Goal: Information Seeking & Learning: Find specific fact

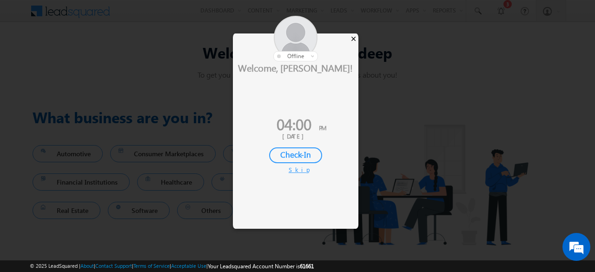
click at [353, 39] on div "×" at bounding box center [353, 38] width 10 height 10
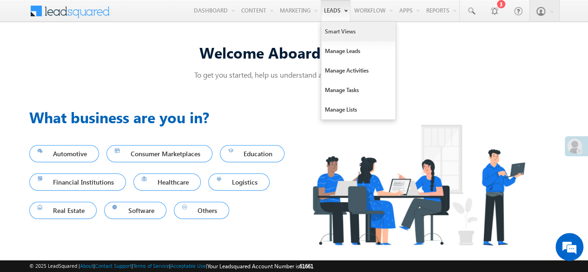
click at [337, 32] on link "Smart Views" at bounding box center [358, 32] width 74 height 20
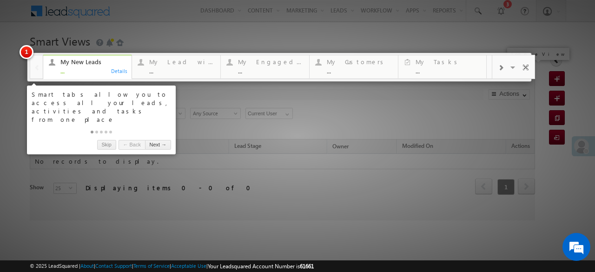
click at [521, 66] on span at bounding box center [525, 69] width 9 height 20
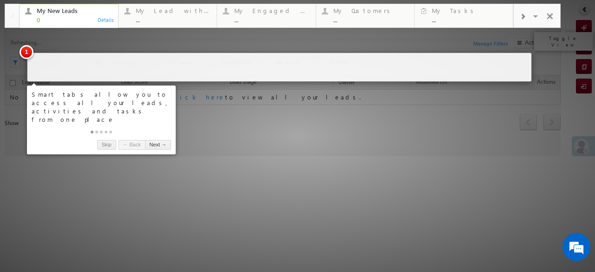
click at [549, 15] on span at bounding box center [549, 18] width 9 height 20
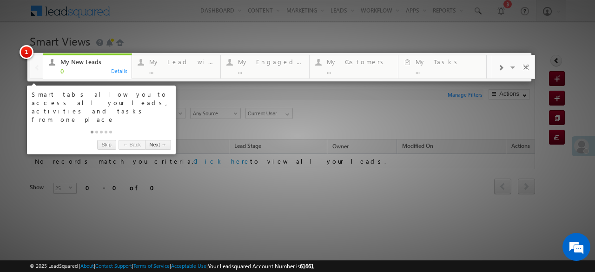
click at [520, 8] on div at bounding box center [297, 136] width 595 height 272
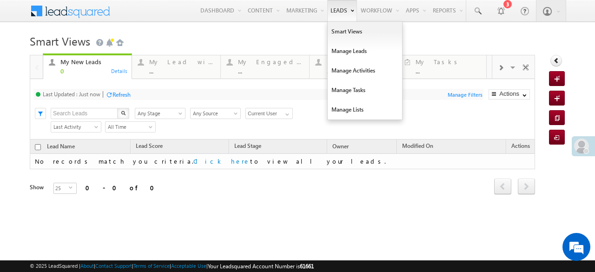
click at [336, 17] on link "Leads" at bounding box center [342, 10] width 30 height 21
click at [334, 53] on link "Manage Leads" at bounding box center [364, 51] width 74 height 20
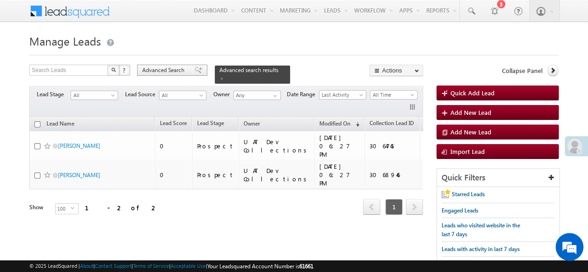
click at [184, 72] on span "Advanced Search" at bounding box center [164, 70] width 45 height 8
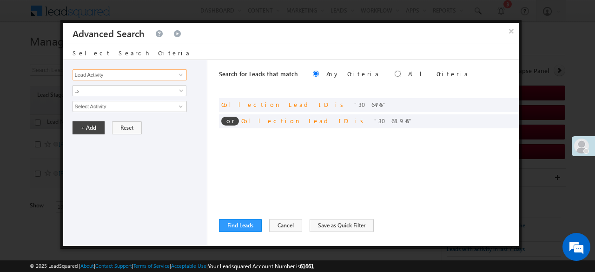
click at [104, 73] on input "Lead Activity" at bounding box center [129, 74] width 114 height 11
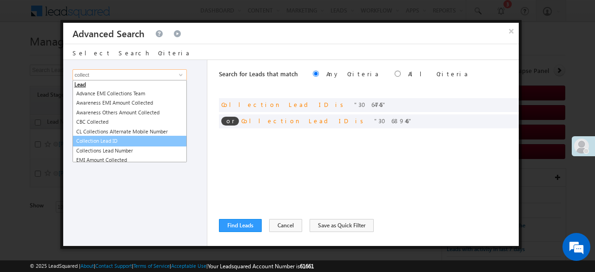
click at [104, 139] on link "Collection Lead ID" at bounding box center [129, 141] width 114 height 11
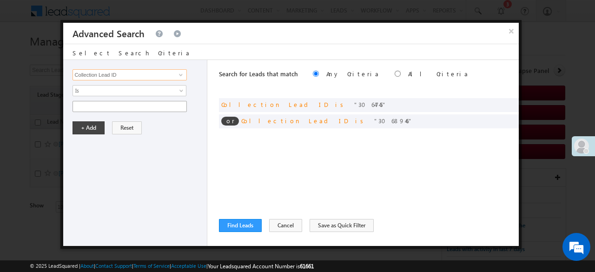
type input "Collection Lead ID"
click at [92, 105] on input "text" at bounding box center [129, 106] width 114 height 11
paste input "1078238"
type input "1078238"
click at [91, 125] on button "+ Add" at bounding box center [88, 127] width 32 height 13
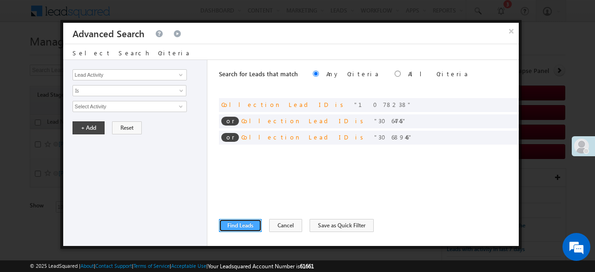
click at [241, 225] on button "Find Leads" at bounding box center [240, 225] width 43 height 13
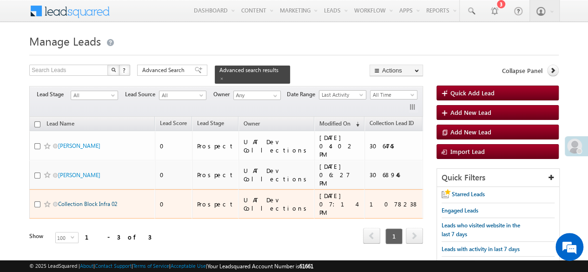
click at [98, 200] on link "Collection Block Infra 02" at bounding box center [87, 203] width 59 height 7
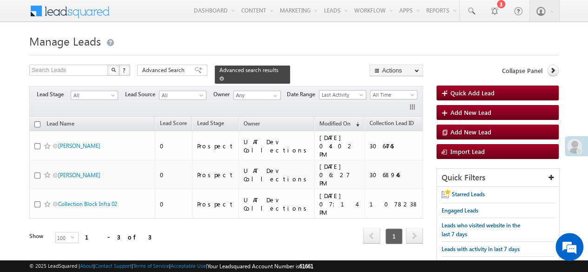
click at [224, 76] on span at bounding box center [221, 78] width 5 height 5
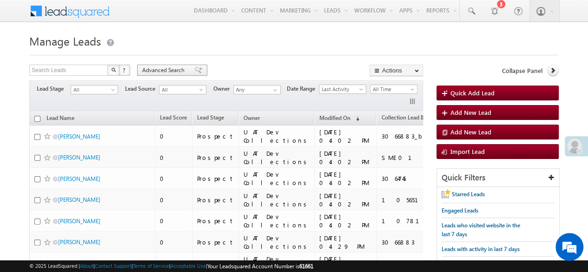
click at [181, 69] on span "Advanced Search" at bounding box center [164, 70] width 45 height 8
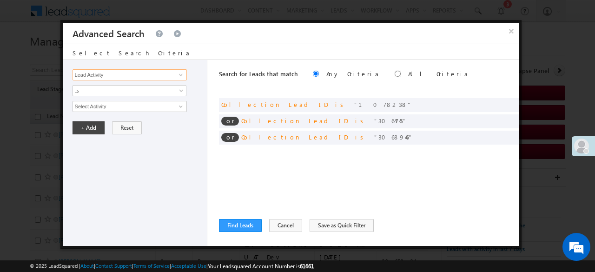
click at [109, 75] on input "Lead Activity" at bounding box center [129, 74] width 114 height 11
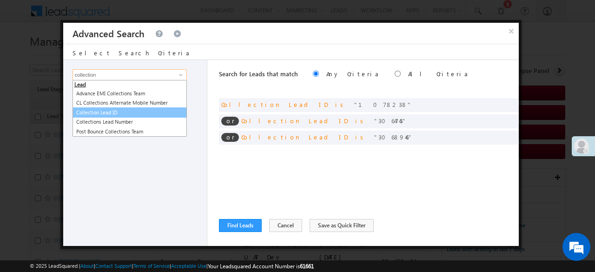
click at [86, 108] on link "Collection Lead ID" at bounding box center [129, 112] width 114 height 11
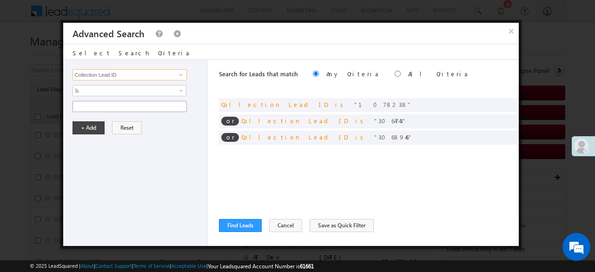
type input "Collection Lead ID"
click at [89, 101] on input "text" at bounding box center [129, 106] width 114 height 11
paste input "1078232"
type input "1078232"
click at [87, 127] on button "+ Add" at bounding box center [88, 127] width 32 height 13
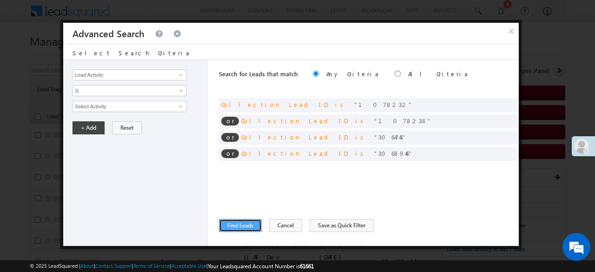
click at [232, 227] on button "Find Leads" at bounding box center [240, 225] width 43 height 13
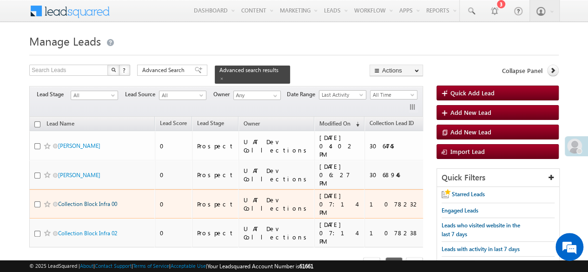
click at [71, 200] on link "Collection Block Infra 00" at bounding box center [87, 203] width 59 height 7
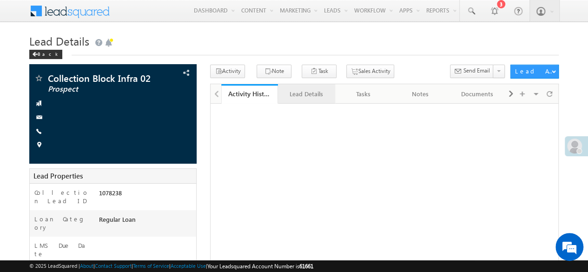
click at [309, 96] on div "Lead Details" at bounding box center [305, 93] width 41 height 11
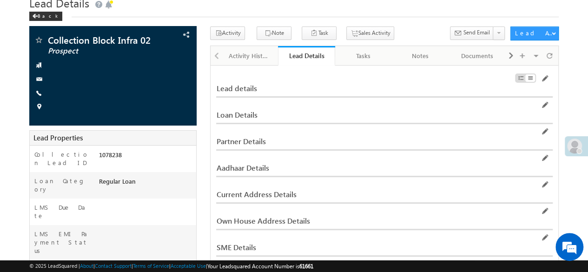
click at [250, 88] on div "Lead details" at bounding box center [326, 88] width 221 height 8
click at [250, 50] on div "Activity History" at bounding box center [249, 55] width 41 height 11
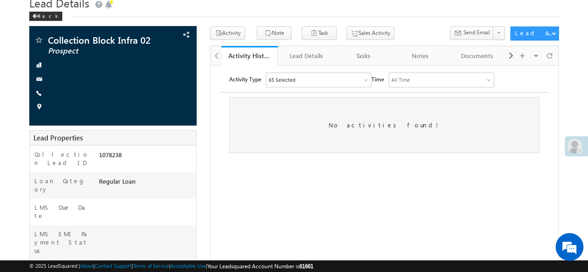
click at [216, 55] on div at bounding box center [215, 55] width 10 height 18
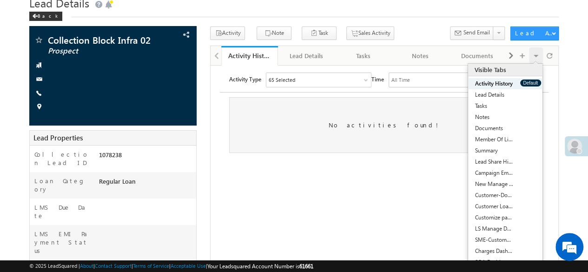
click at [541, 58] on div "Visible Tabs Activity History Default Lead Details Default Tasks Default Notes …" at bounding box center [535, 55] width 13 height 16
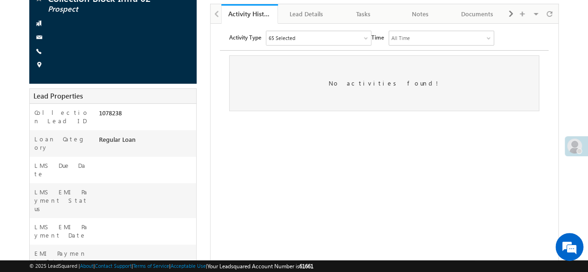
scroll to position [77, 0]
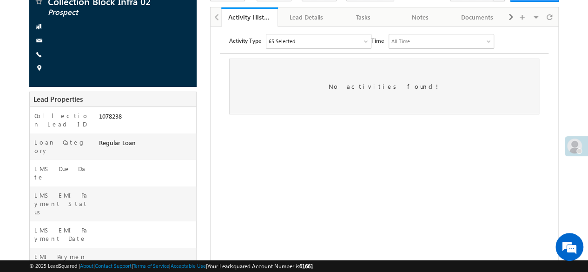
click at [397, 121] on html "Activity Type 65 Selected Select All Sales Activities 1 Sales Activity Email Ac…" at bounding box center [383, 73] width 347 height 94
click at [302, 15] on div "Lead Details" at bounding box center [305, 17] width 41 height 11
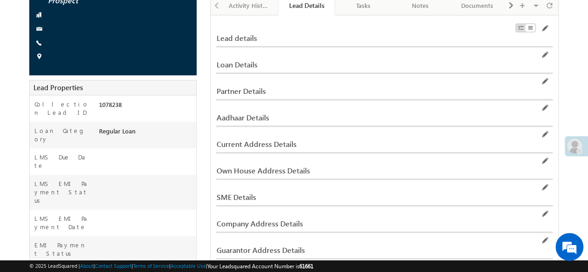
scroll to position [85, 0]
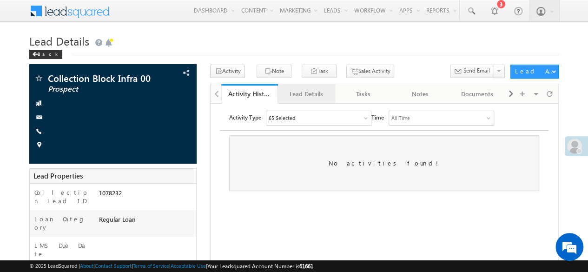
click at [304, 91] on div "Lead Details" at bounding box center [305, 93] width 41 height 11
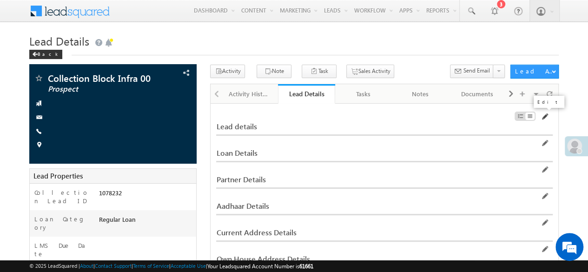
click at [542, 116] on span at bounding box center [543, 116] width 7 height 7
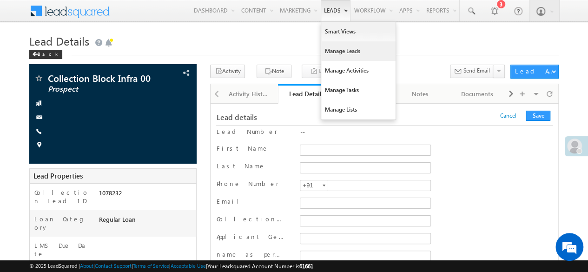
click at [330, 52] on link "Manage Leads" at bounding box center [358, 51] width 74 height 20
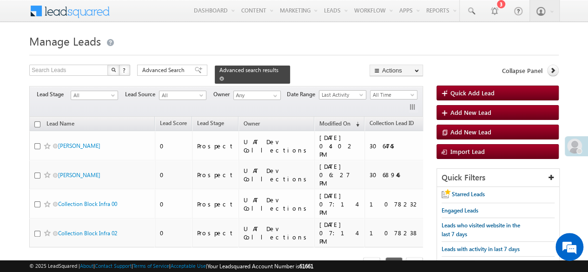
click at [224, 76] on span at bounding box center [221, 78] width 5 height 5
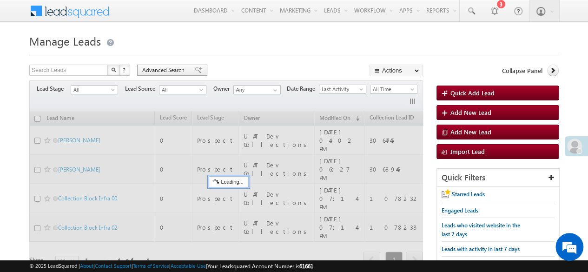
click at [177, 70] on span "Advanced Search" at bounding box center [164, 70] width 45 height 8
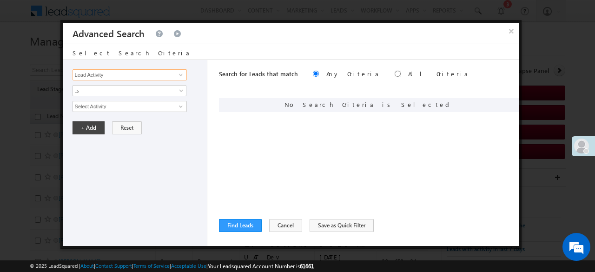
click at [151, 73] on input "Lead Activity" at bounding box center [129, 74] width 114 height 11
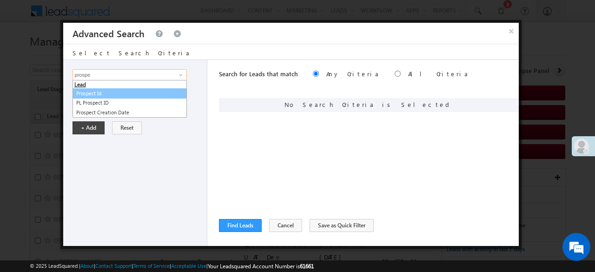
click at [128, 91] on link "Prospect Id" at bounding box center [129, 93] width 114 height 11
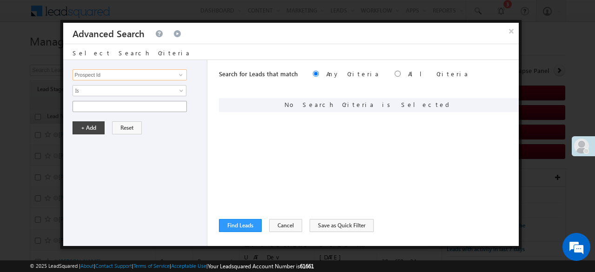
type input "Prospect Id"
click at [116, 103] on input "text" at bounding box center [129, 106] width 114 height 11
paste input "6c17180d-8c90-4aab-ad19-9d140c59c55a"
type input "6c17180d-8c90-4aab-ad19-9d140c59c55a"
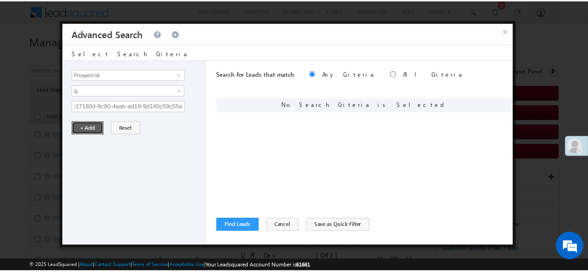
scroll to position [0, 0]
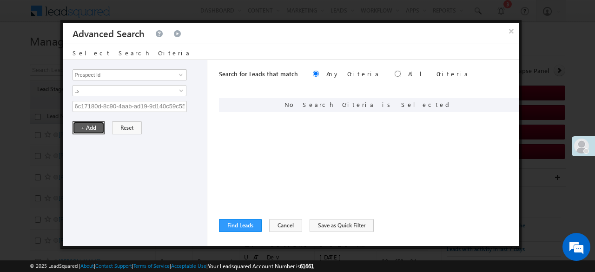
click at [95, 129] on button "+ Add" at bounding box center [88, 127] width 32 height 13
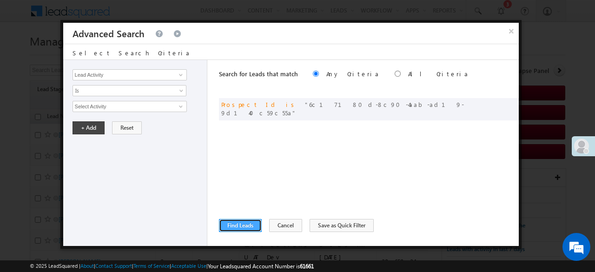
click at [236, 222] on button "Find Leads" at bounding box center [240, 225] width 43 height 13
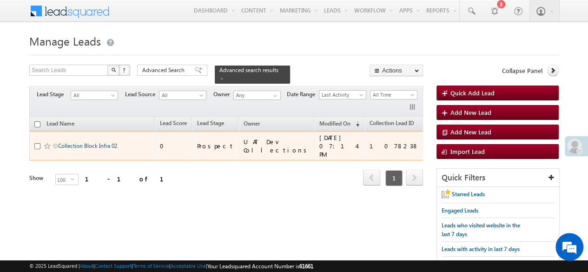
click at [89, 142] on link "Collection Block Infra 02" at bounding box center [87, 145] width 59 height 7
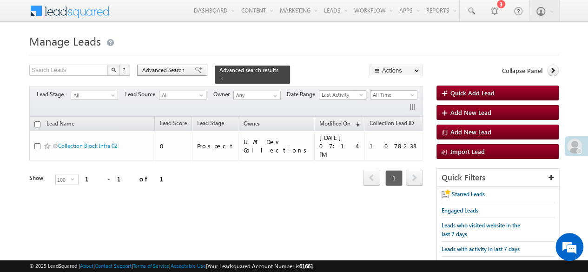
click at [155, 72] on span "Advanced Search" at bounding box center [164, 70] width 45 height 8
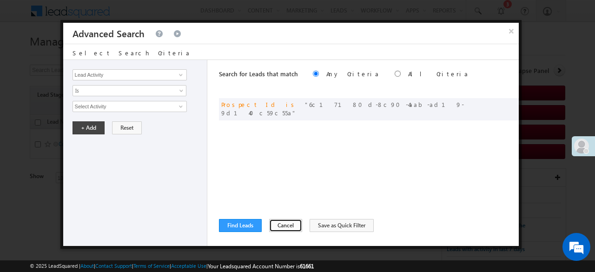
click at [280, 222] on button "Cancel" at bounding box center [285, 225] width 33 height 13
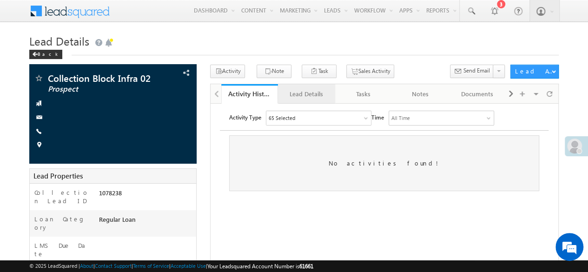
click at [289, 91] on div "Lead Details" at bounding box center [305, 93] width 41 height 11
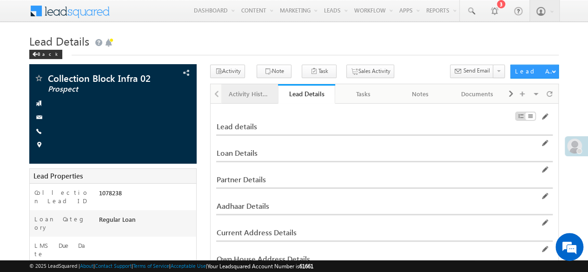
click at [245, 92] on div "Activity History" at bounding box center [249, 93] width 41 height 11
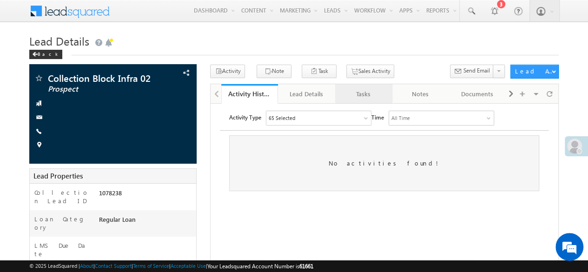
click at [373, 96] on div "Tasks" at bounding box center [362, 93] width 41 height 11
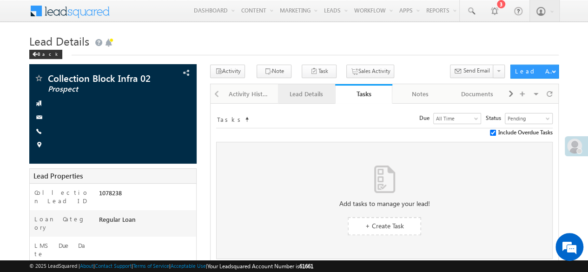
click at [297, 94] on div "Lead Details" at bounding box center [305, 93] width 41 height 11
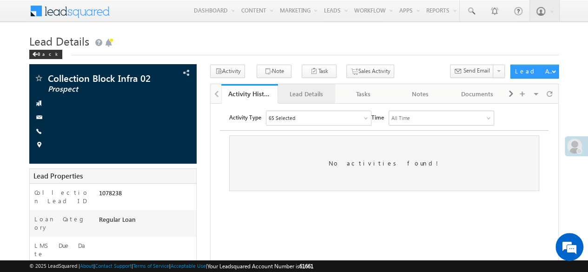
click at [309, 91] on div "Lead Details" at bounding box center [305, 93] width 41 height 11
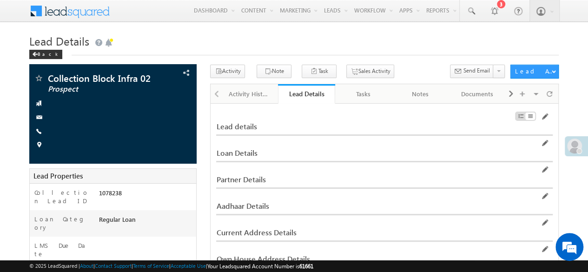
click at [517, 37] on h1 "Lead Details" at bounding box center [293, 40] width 529 height 18
click at [243, 152] on div "Loan Details" at bounding box center [326, 153] width 221 height 8
click at [364, 93] on div "Tasks" at bounding box center [362, 93] width 41 height 11
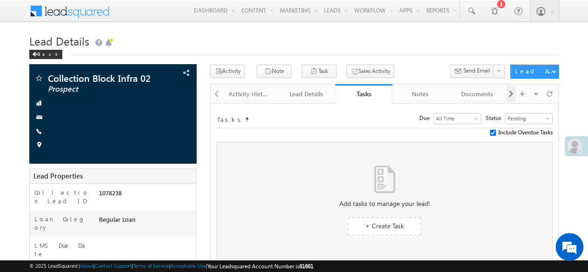
click at [512, 93] on span at bounding box center [511, 93] width 6 height 17
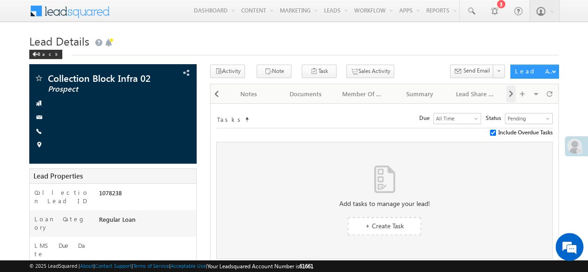
click at [512, 93] on span at bounding box center [511, 93] width 6 height 17
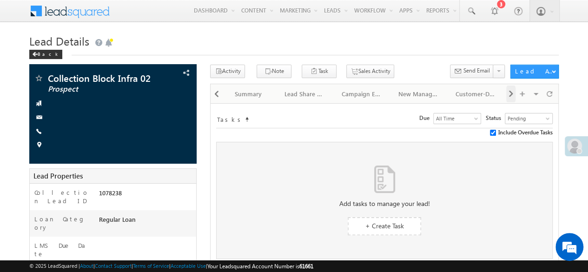
click at [512, 93] on span at bounding box center [511, 93] width 6 height 17
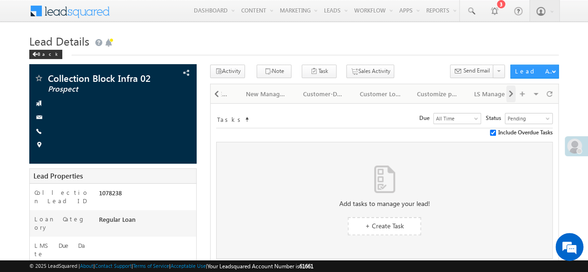
click at [512, 93] on span at bounding box center [511, 93] width 6 height 17
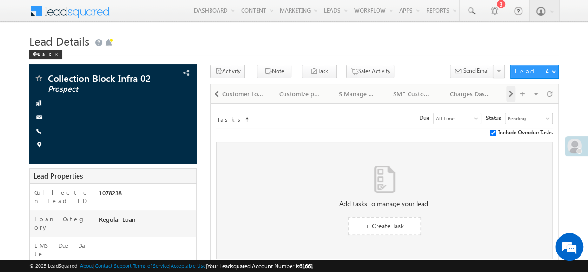
click at [512, 93] on span at bounding box center [511, 93] width 6 height 17
click at [512, 93] on div "Visible Tabs Activity History Default Lead Details Default Tasks Default Notes …" at bounding box center [531, 93] width 50 height 18
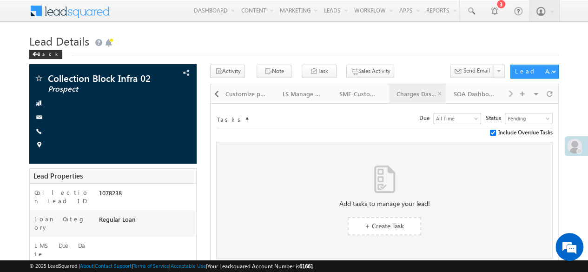
click at [412, 93] on div "Charges Dashboard" at bounding box center [416, 93] width 41 height 11
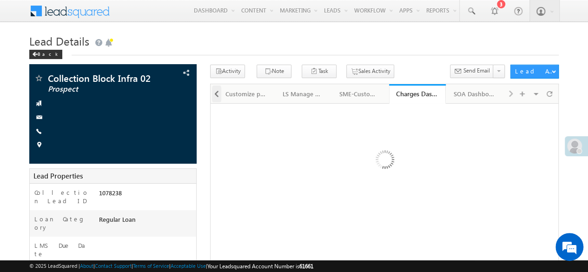
click at [217, 90] on span at bounding box center [217, 93] width 6 height 17
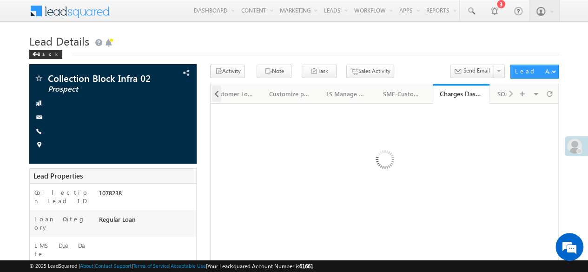
click at [217, 90] on span at bounding box center [217, 93] width 6 height 17
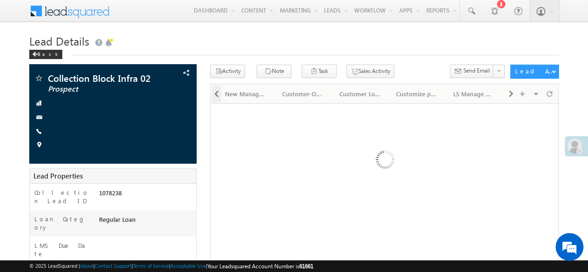
click at [217, 90] on span at bounding box center [217, 93] width 6 height 17
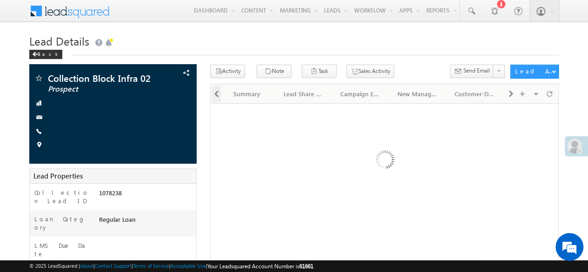
click at [217, 90] on span at bounding box center [217, 93] width 6 height 17
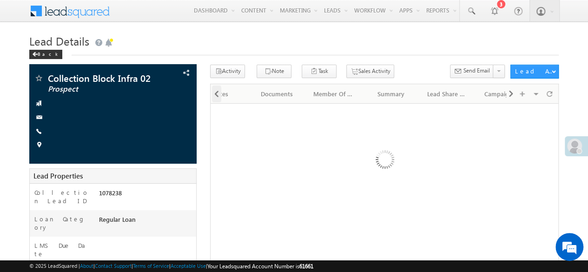
click at [217, 90] on span at bounding box center [217, 93] width 6 height 17
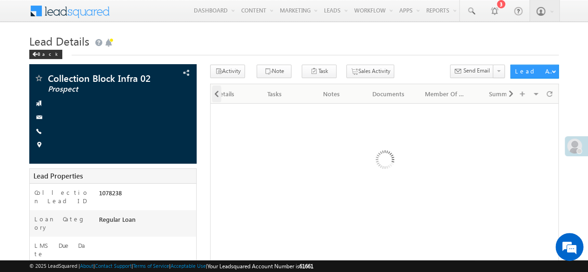
click at [217, 90] on span at bounding box center [217, 93] width 6 height 17
click at [217, 90] on div at bounding box center [215, 93] width 10 height 18
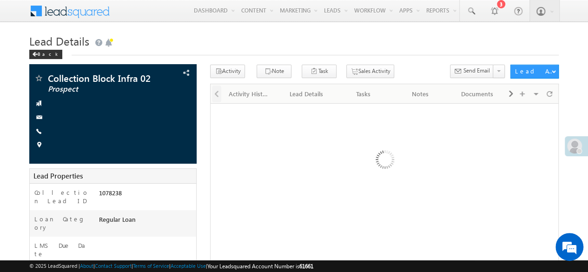
click at [217, 90] on div at bounding box center [215, 93] width 10 height 18
click at [244, 95] on div "Activity History" at bounding box center [249, 93] width 41 height 11
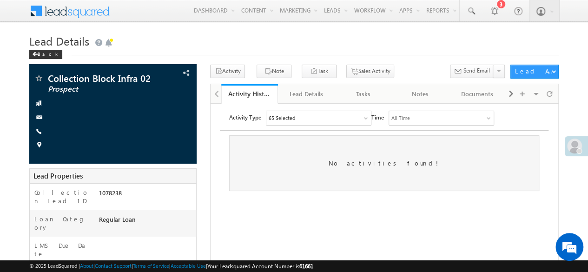
click at [166, 37] on h1 "Lead Details" at bounding box center [293, 40] width 529 height 18
